Goal: Information Seeking & Learning: Learn about a topic

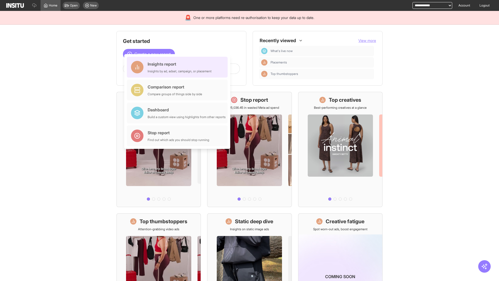
click at [178, 67] on div "Insights report Insights by ad, adset, campaign, or placement" at bounding box center [180, 67] width 64 height 12
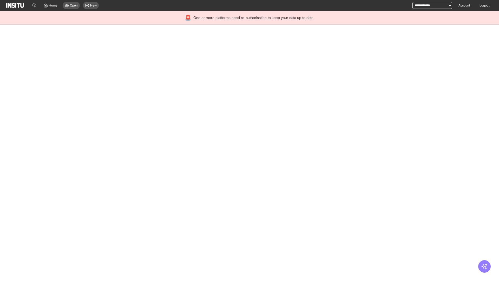
select select "**"
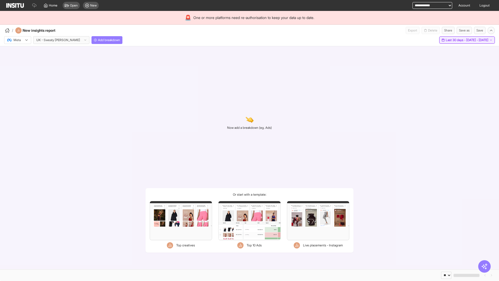
click at [455, 40] on span "Last 30 days - [DATE] - [DATE]" at bounding box center [467, 40] width 43 height 4
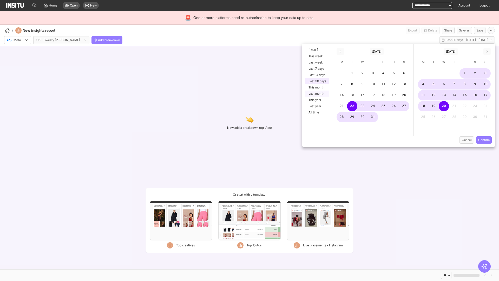
click at [317, 94] on button "Last month" at bounding box center [317, 93] width 24 height 6
